Goal: Communication & Community: Answer question/provide support

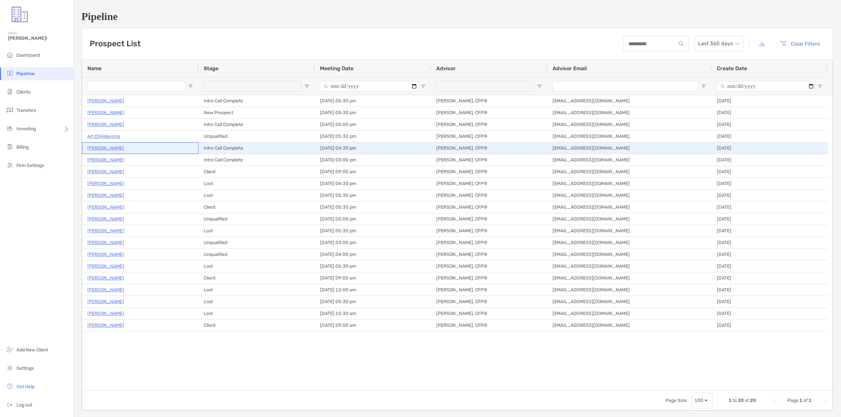
click at [106, 148] on p "[PERSON_NAME]" at bounding box center [105, 148] width 37 height 8
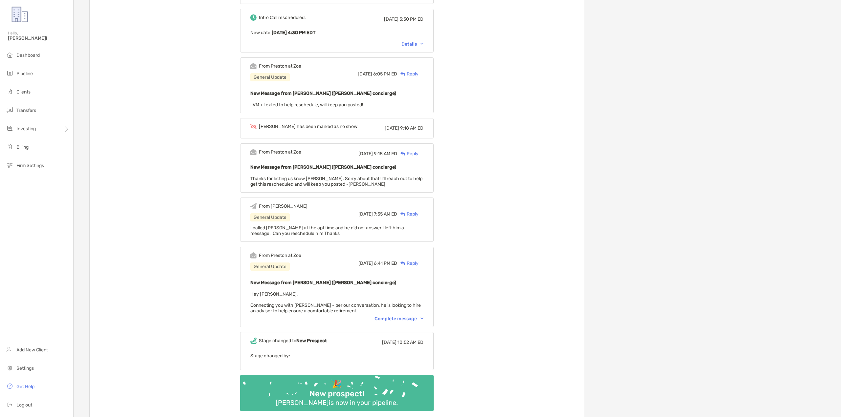
scroll to position [515, 0]
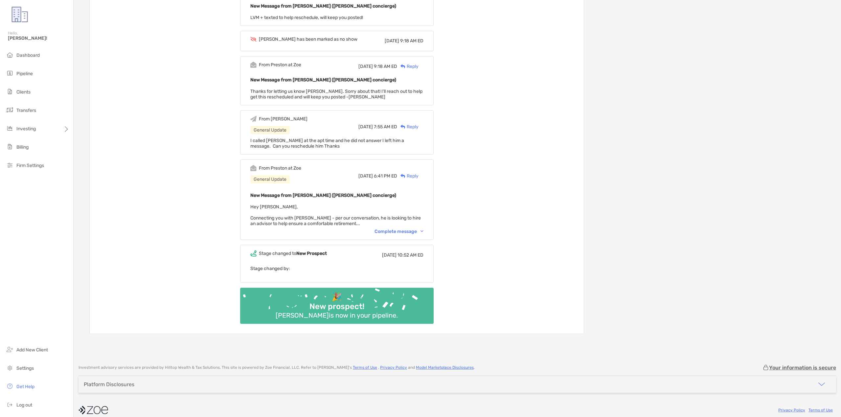
click at [407, 229] on div "Complete message" at bounding box center [398, 232] width 49 height 6
